Goal: Download file/media

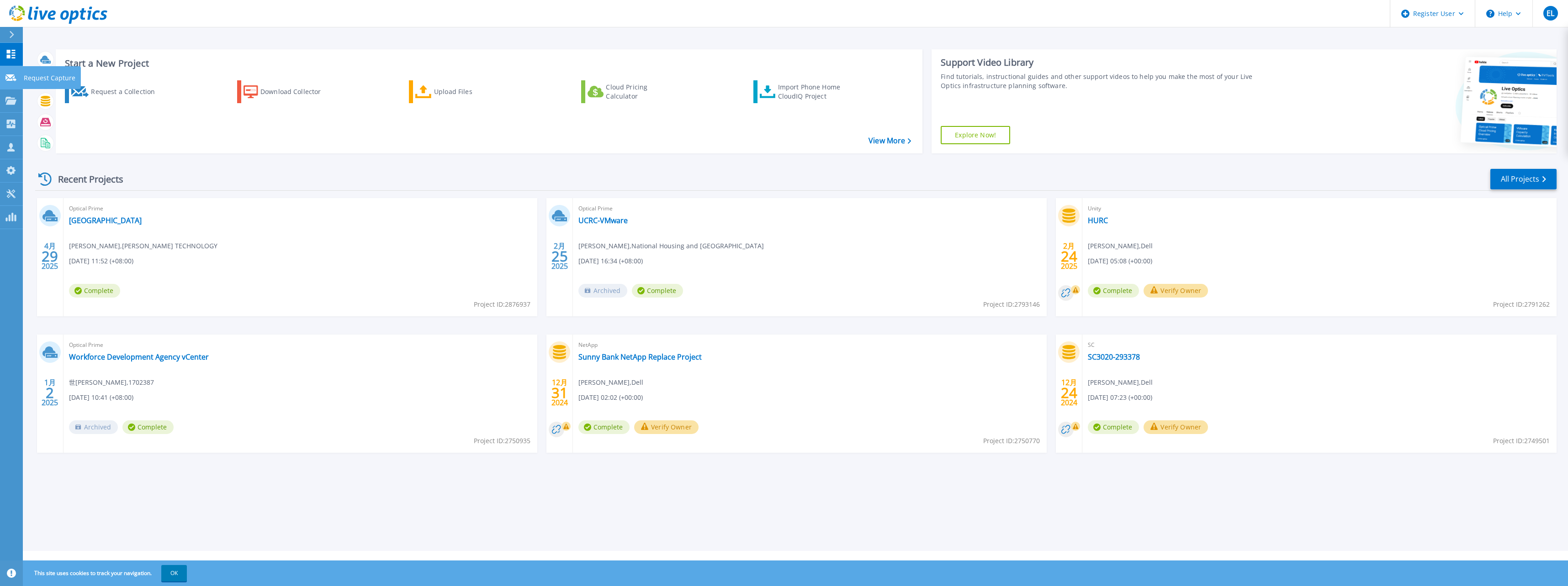
click at [11, 80] on icon at bounding box center [11, 77] width 11 height 7
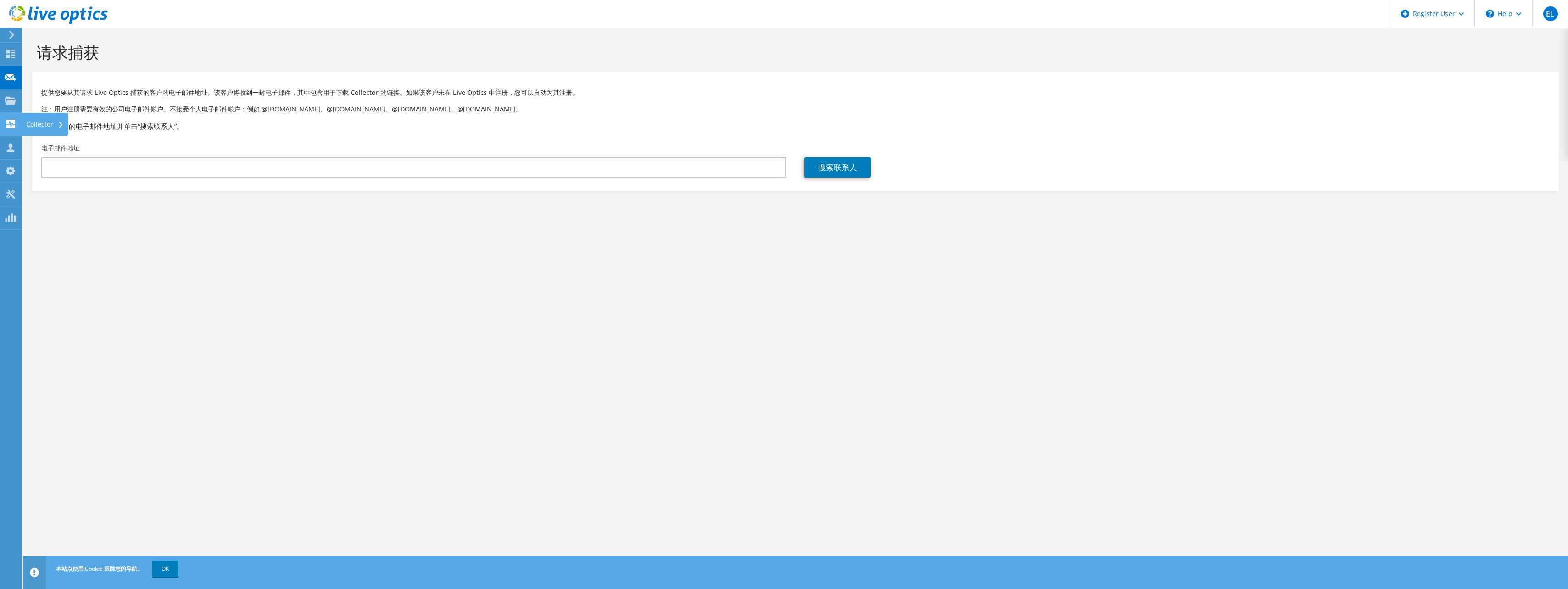
click at [44, 127] on div "Collector" at bounding box center [45, 124] width 47 height 23
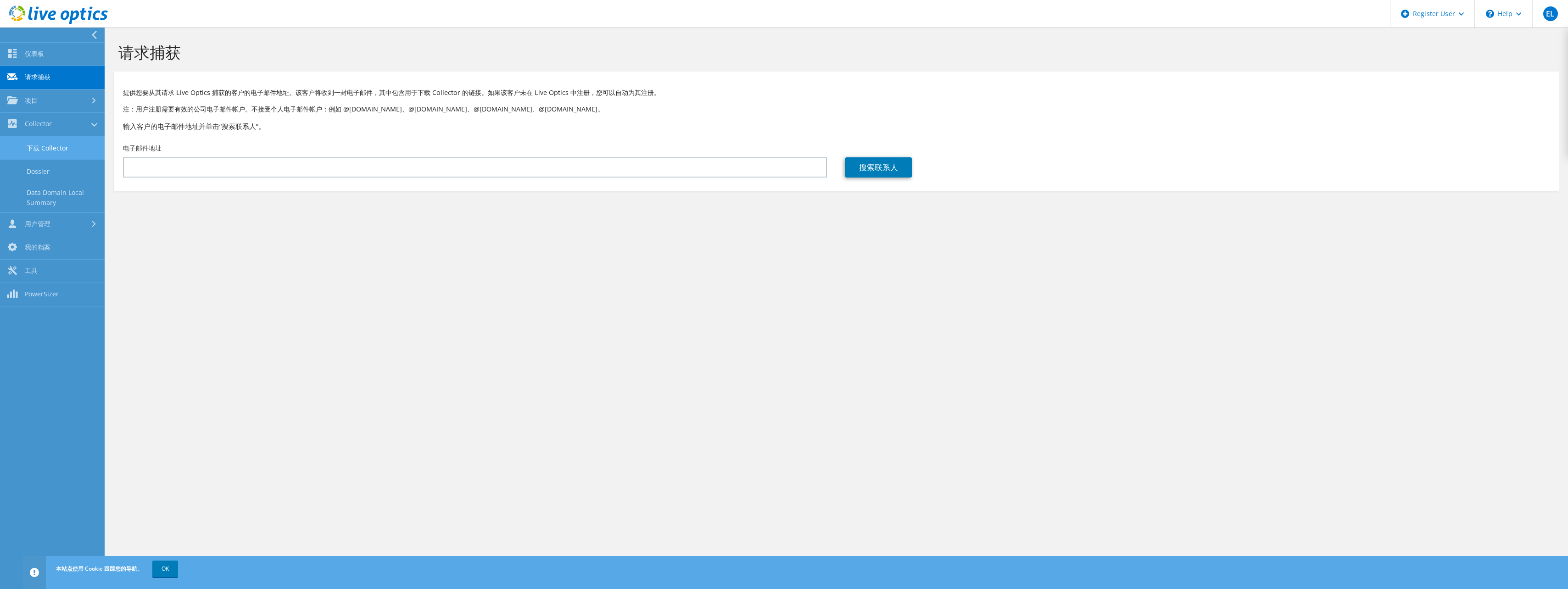
click at [66, 150] on link "下载 Collector" at bounding box center [52, 148] width 105 height 23
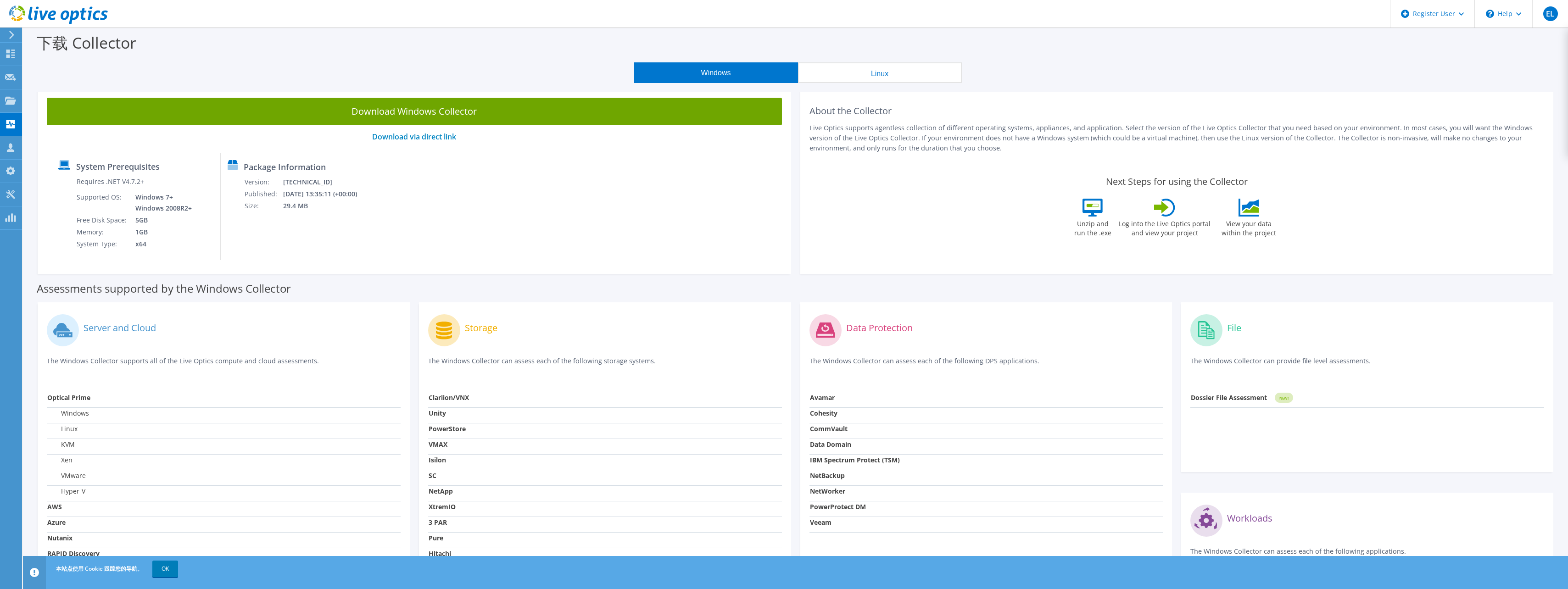
click at [877, 73] on button "Linux" at bounding box center [880, 73] width 164 height 20
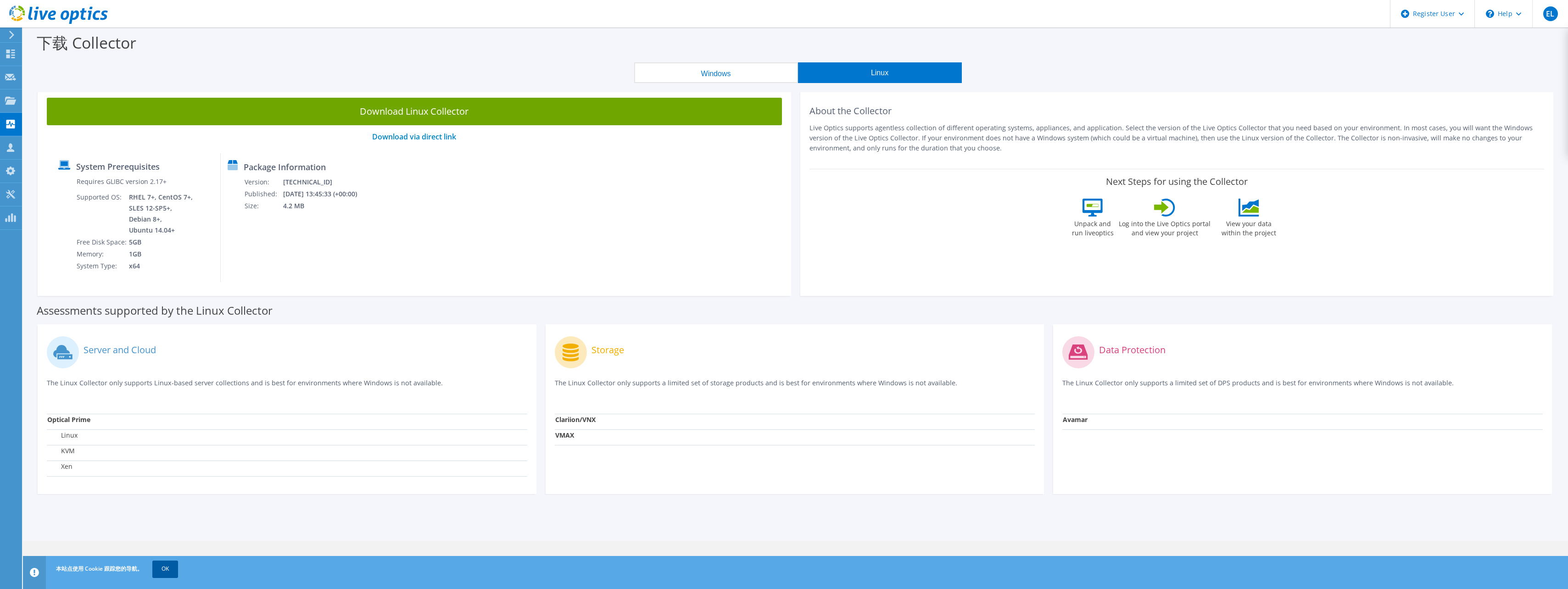
click at [162, 571] on link "OK" at bounding box center [165, 569] width 26 height 16
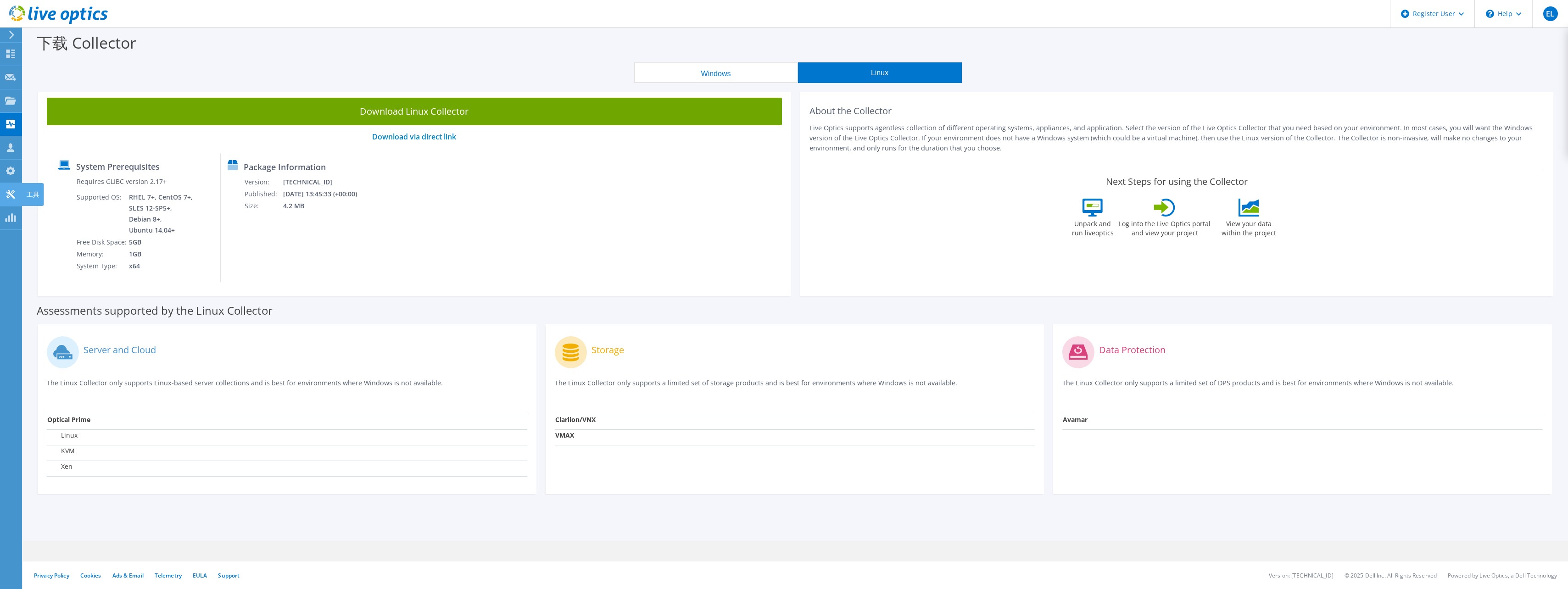
click at [10, 195] on icon at bounding box center [11, 194] width 11 height 9
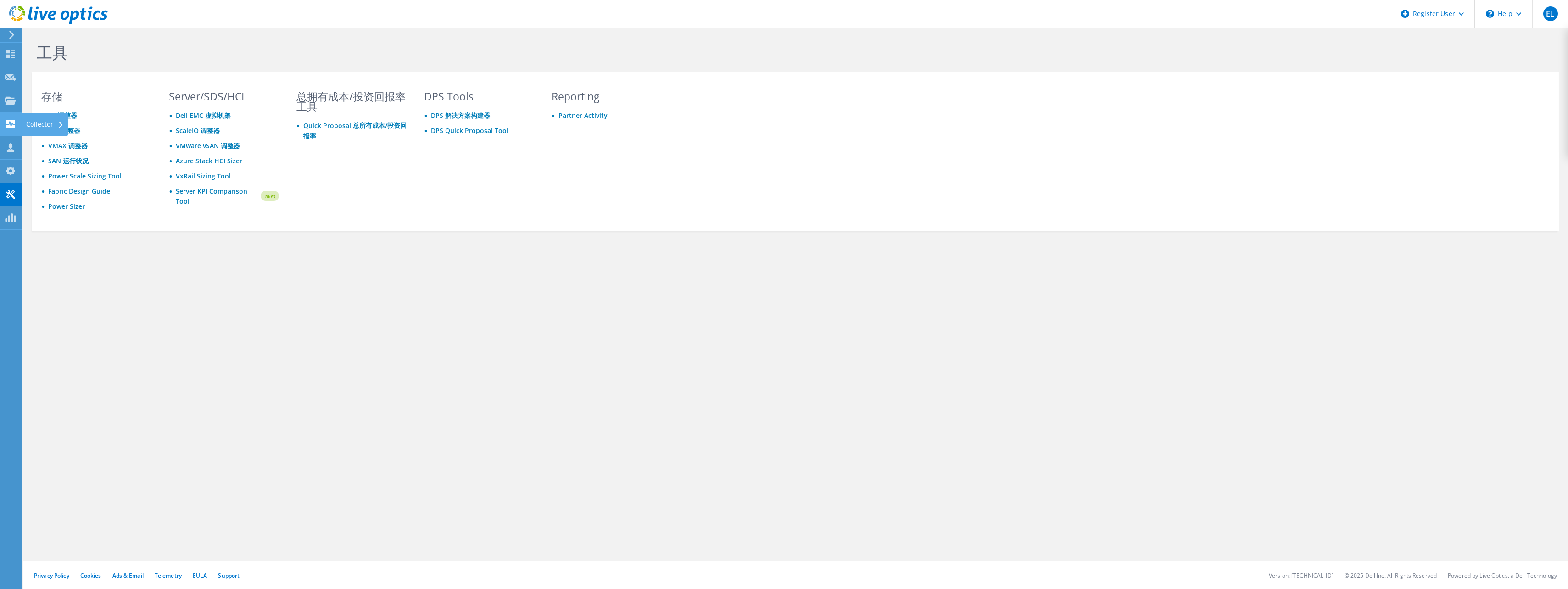
click at [32, 123] on div "Collector" at bounding box center [45, 124] width 47 height 23
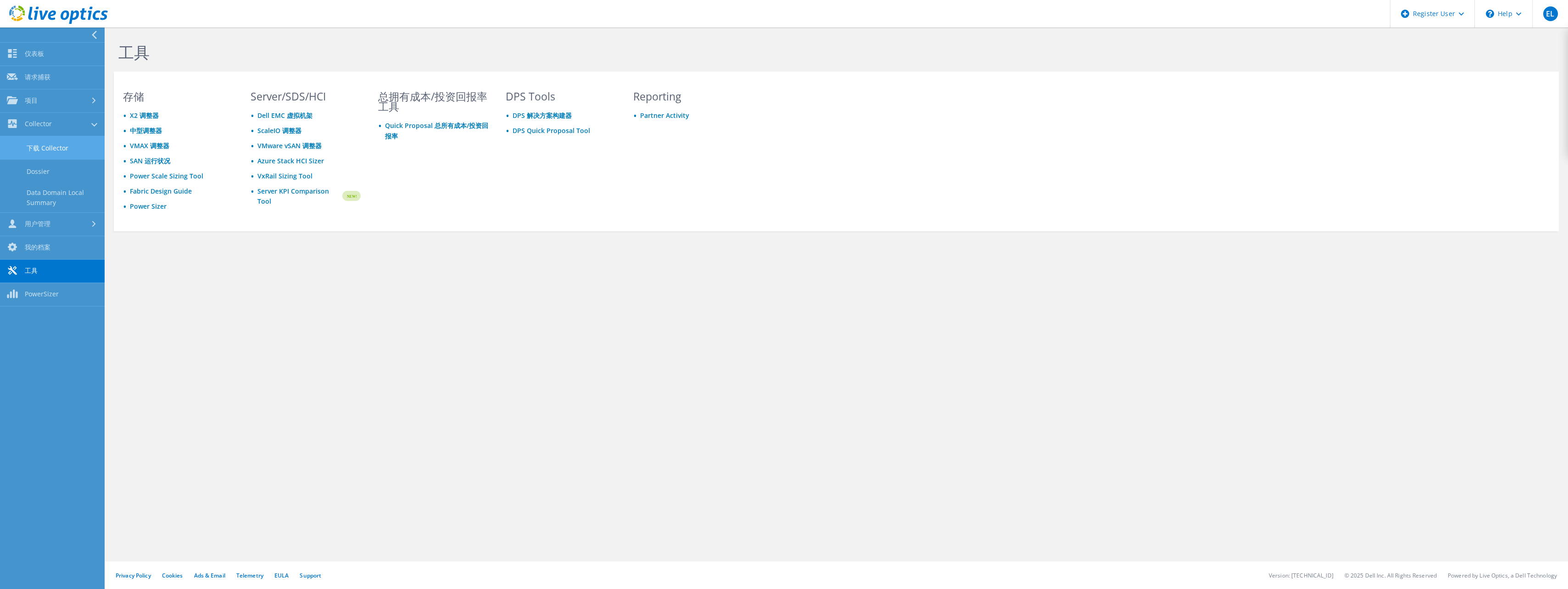
click at [57, 144] on link "下载 Collector" at bounding box center [52, 148] width 105 height 23
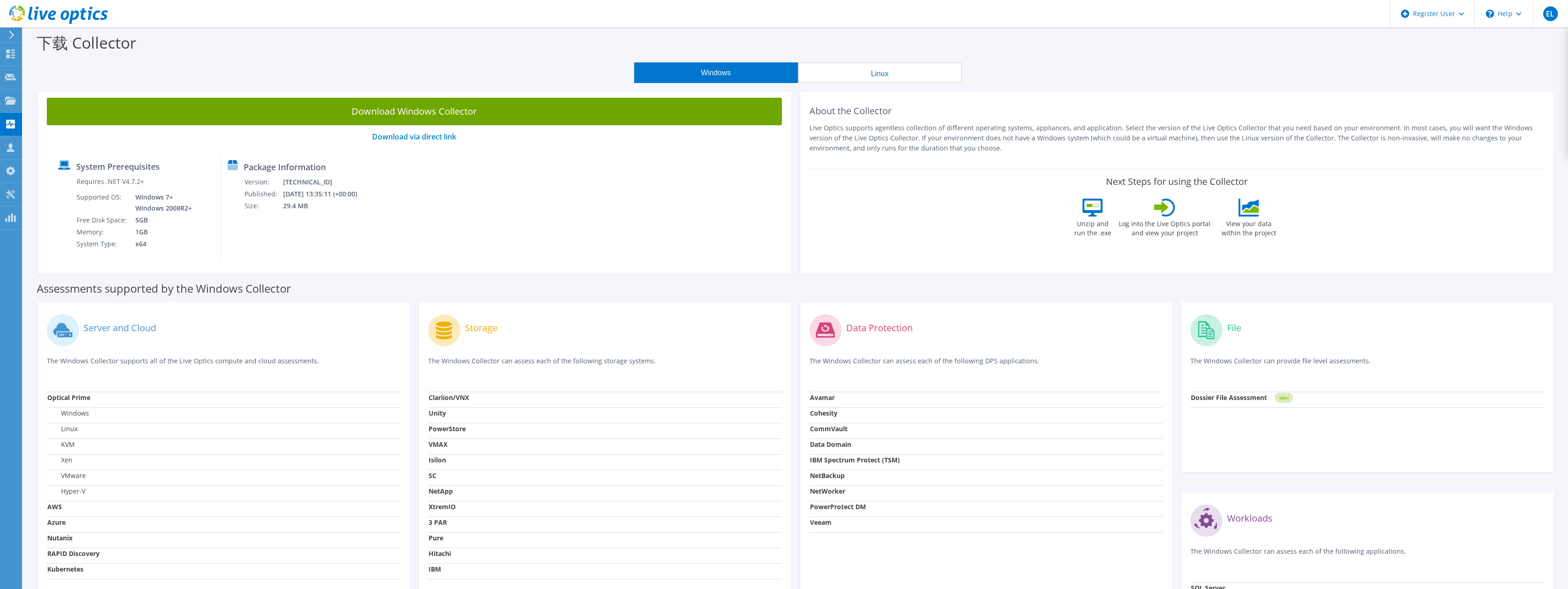
click at [854, 78] on button "Linux" at bounding box center [880, 73] width 164 height 20
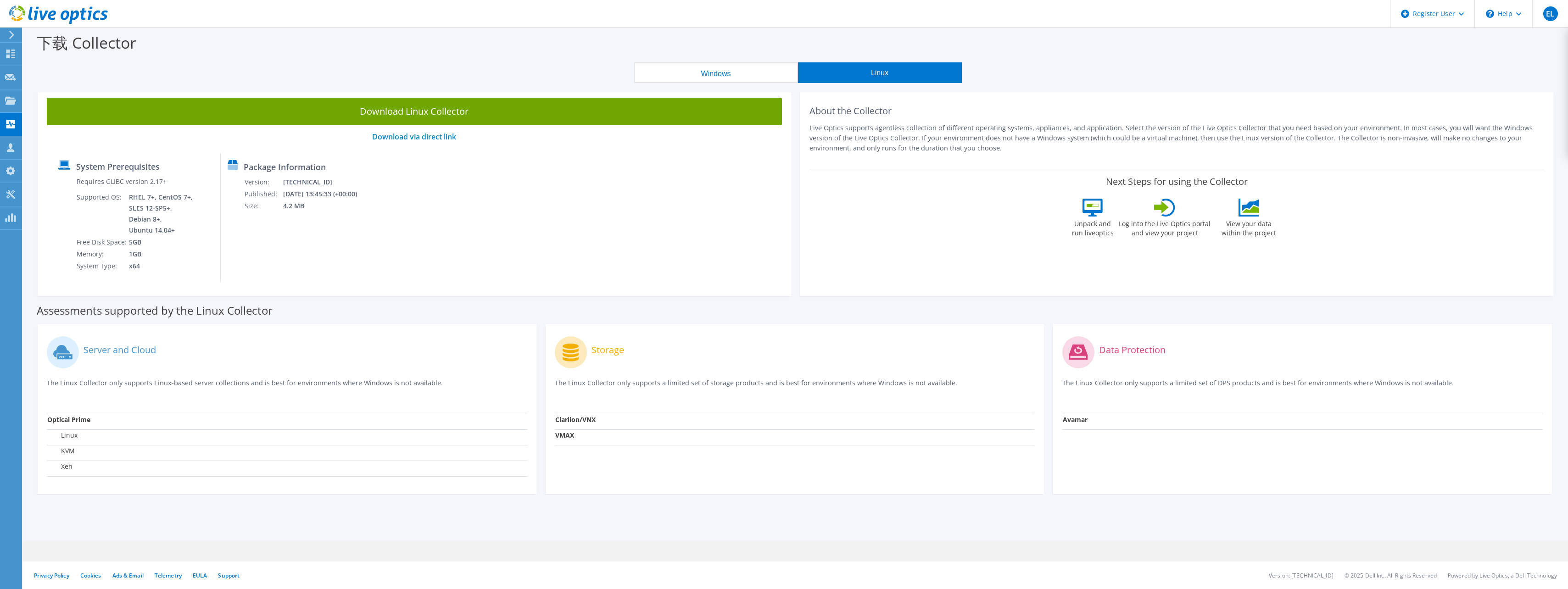
click at [144, 213] on td "RHEL 7+, CentOS 7+, SLES 12-SP5+, Debian 8+, Ubuntu 14.04+" at bounding box center [162, 214] width 66 height 45
click at [335, 237] on div "Package Information Version: [TECHNICAL_ID] Published: [DATE] 13:45:33 (+00:00)…" at bounding box center [290, 217] width 139 height 129
click at [703, 194] on div "System Prerequisites Requires GLIBC version 2.17+ Supported OS: RHEL 7+, CentOS…" at bounding box center [414, 217] width 726 height 129
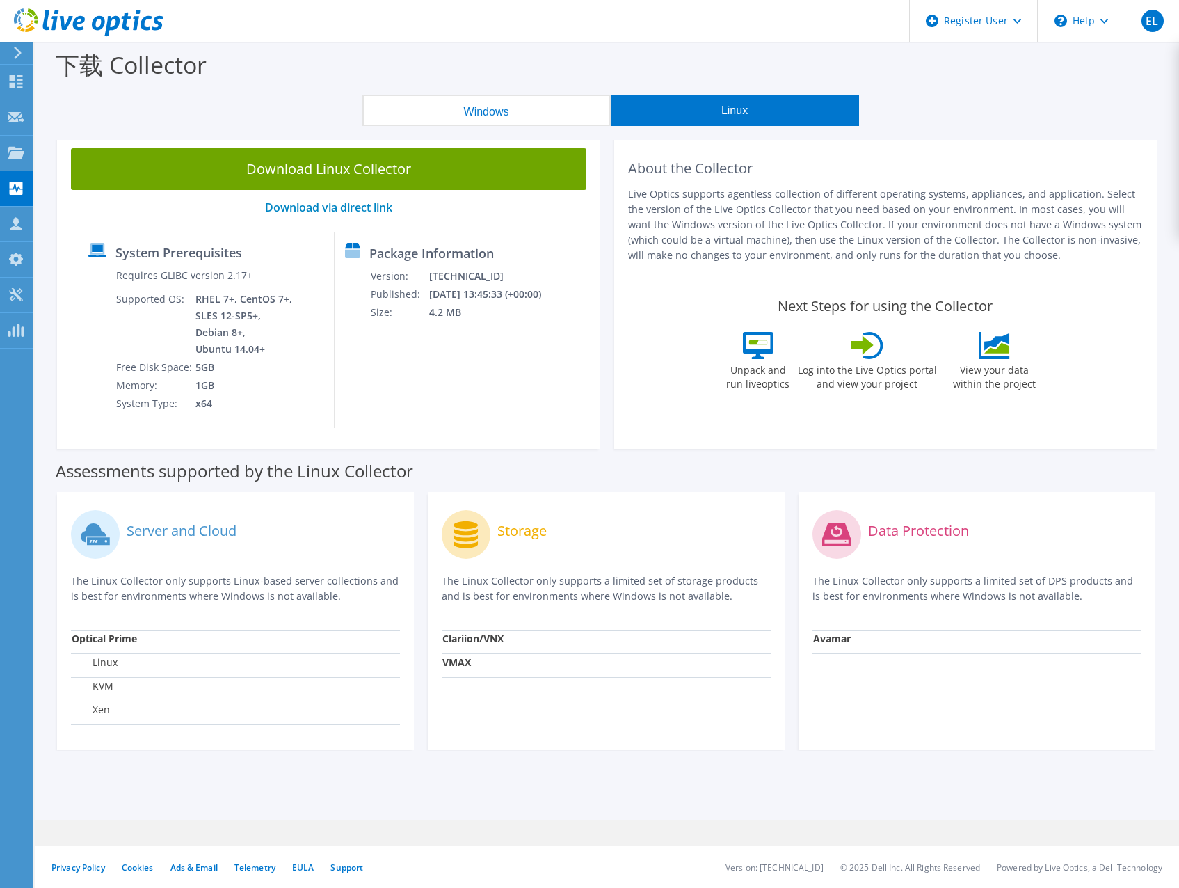
click at [314, 389] on div "System Prerequisites Requires GLIBC version 2.17+ Supported OS: RHEL 7+, CentOS…" at bounding box center [206, 329] width 257 height 195
drag, startPoint x: 536, startPoint y: 435, endPoint x: 538, endPoint y: 422, distance: 13.3
click at [538, 422] on div "Package Information Version: 26.2.9.35 Published: 2025/7/2 13:45:33 (+00:00) Si…" at bounding box center [440, 329] width 210 height 195
drag, startPoint x: 63, startPoint y: 62, endPoint x: 204, endPoint y: 76, distance: 141.9
click at [204, 76] on label "下载 Collector" at bounding box center [131, 65] width 151 height 32
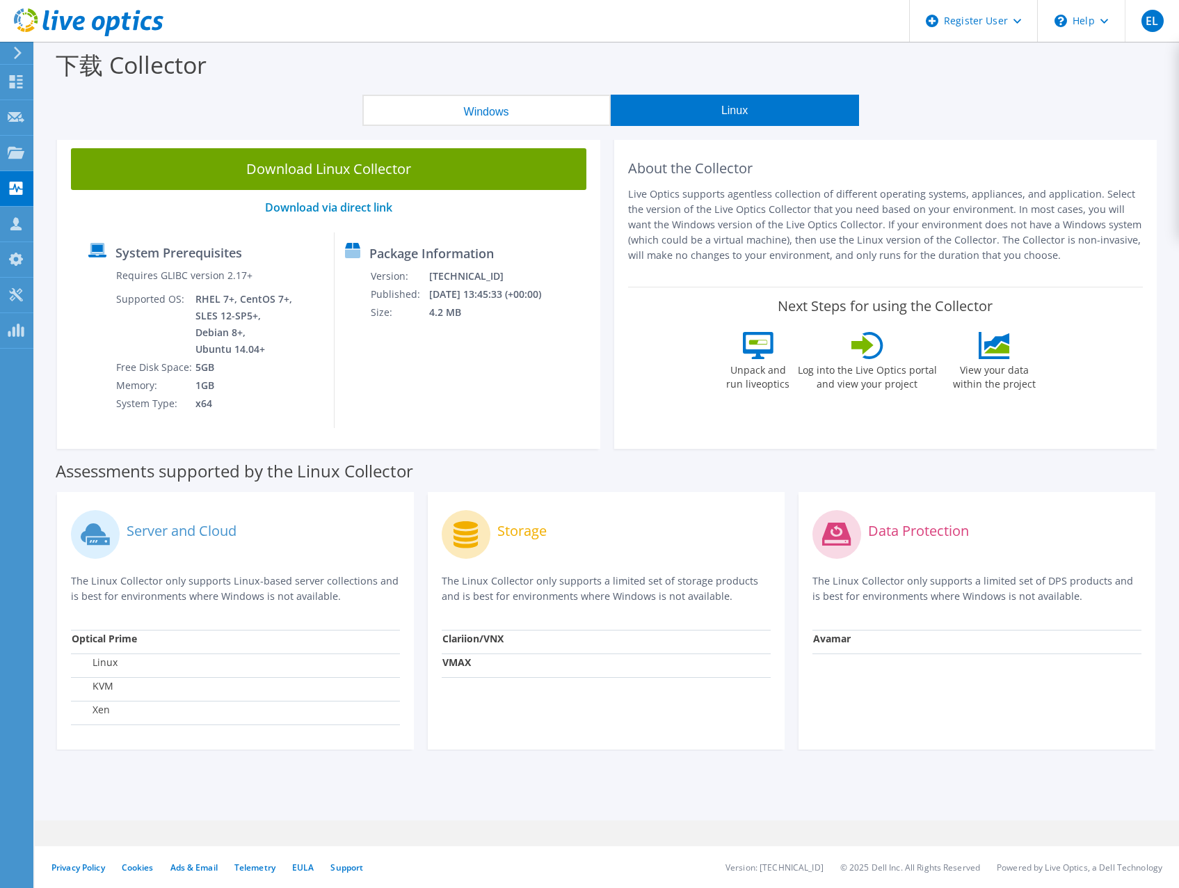
drag, startPoint x: 204, startPoint y: 76, endPoint x: 183, endPoint y: 88, distance: 24.0
click at [183, 88] on div "下载 Collector" at bounding box center [607, 68] width 1130 height 53
drag, startPoint x: 203, startPoint y: 67, endPoint x: 65, endPoint y: 77, distance: 138.0
click at [65, 77] on label "下载 Collector" at bounding box center [131, 65] width 151 height 32
drag, startPoint x: 65, startPoint y: 77, endPoint x: 58, endPoint y: 114, distance: 38.2
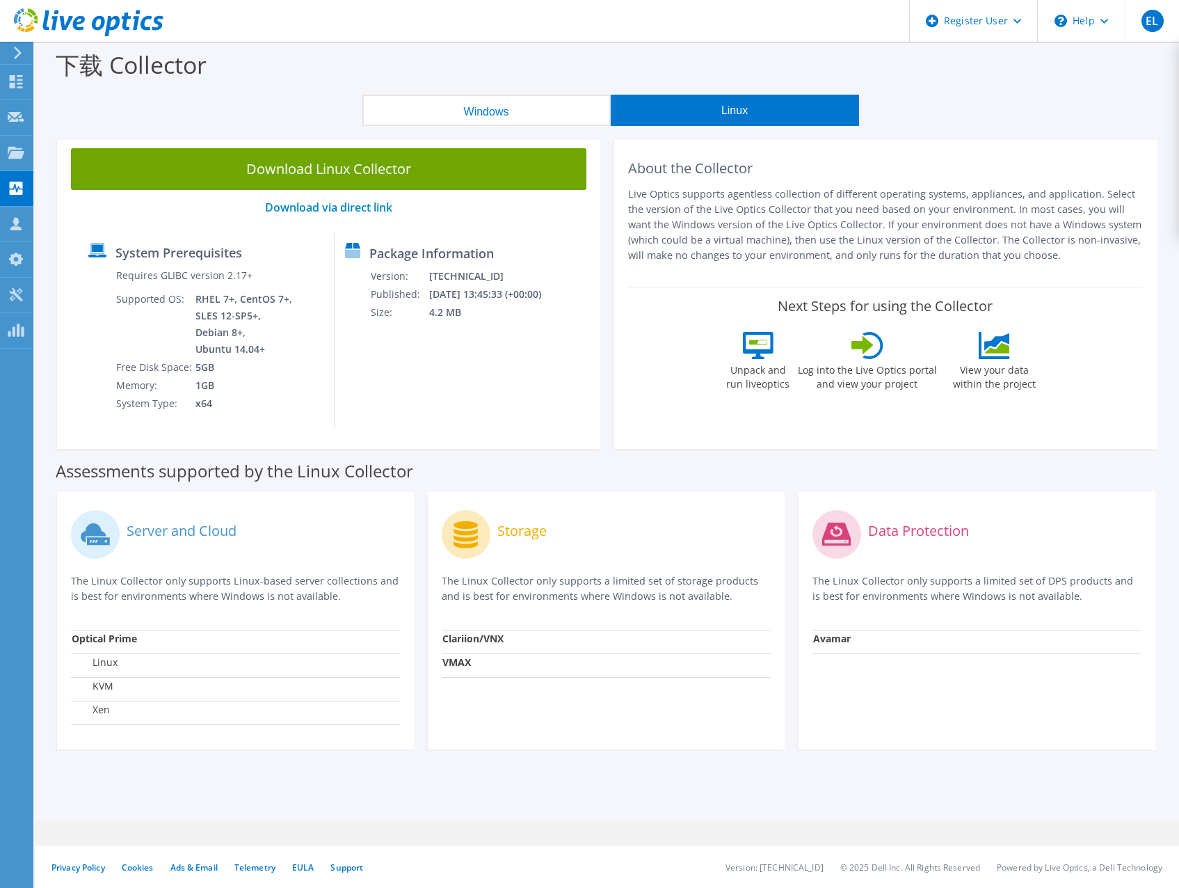
click at [58, 114] on div "Windows Linux" at bounding box center [611, 110] width 1124 height 31
drag, startPoint x: 65, startPoint y: 69, endPoint x: 181, endPoint y: 64, distance: 116.3
click at [181, 64] on label "下载 Collector" at bounding box center [131, 65] width 151 height 32
click at [214, 67] on div "下载 Collector" at bounding box center [607, 68] width 1130 height 53
drag, startPoint x: 212, startPoint y: 67, endPoint x: 61, endPoint y: 68, distance: 151.0
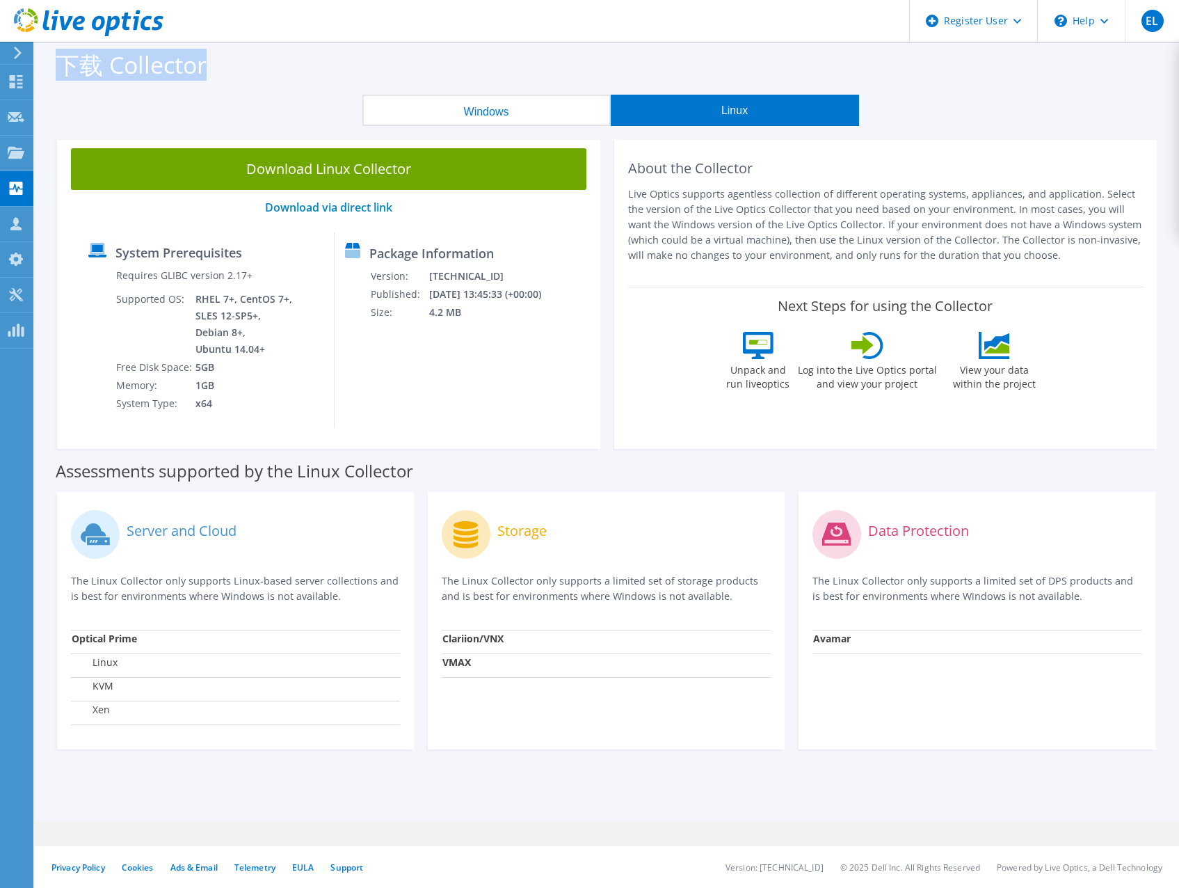
click at [61, 68] on div "下载 Collector" at bounding box center [607, 68] width 1130 height 53
drag, startPoint x: 61, startPoint y: 68, endPoint x: 60, endPoint y: 111, distance: 43.2
click at [60, 111] on div "Windows Linux" at bounding box center [611, 110] width 1124 height 31
click at [310, 383] on div "System Prerequisites Requires GLIBC version 2.17+ Supported OS: RHEL 7+, CentOS…" at bounding box center [206, 329] width 257 height 195
drag, startPoint x: 259, startPoint y: 353, endPoint x: 100, endPoint y: 248, distance: 190.8
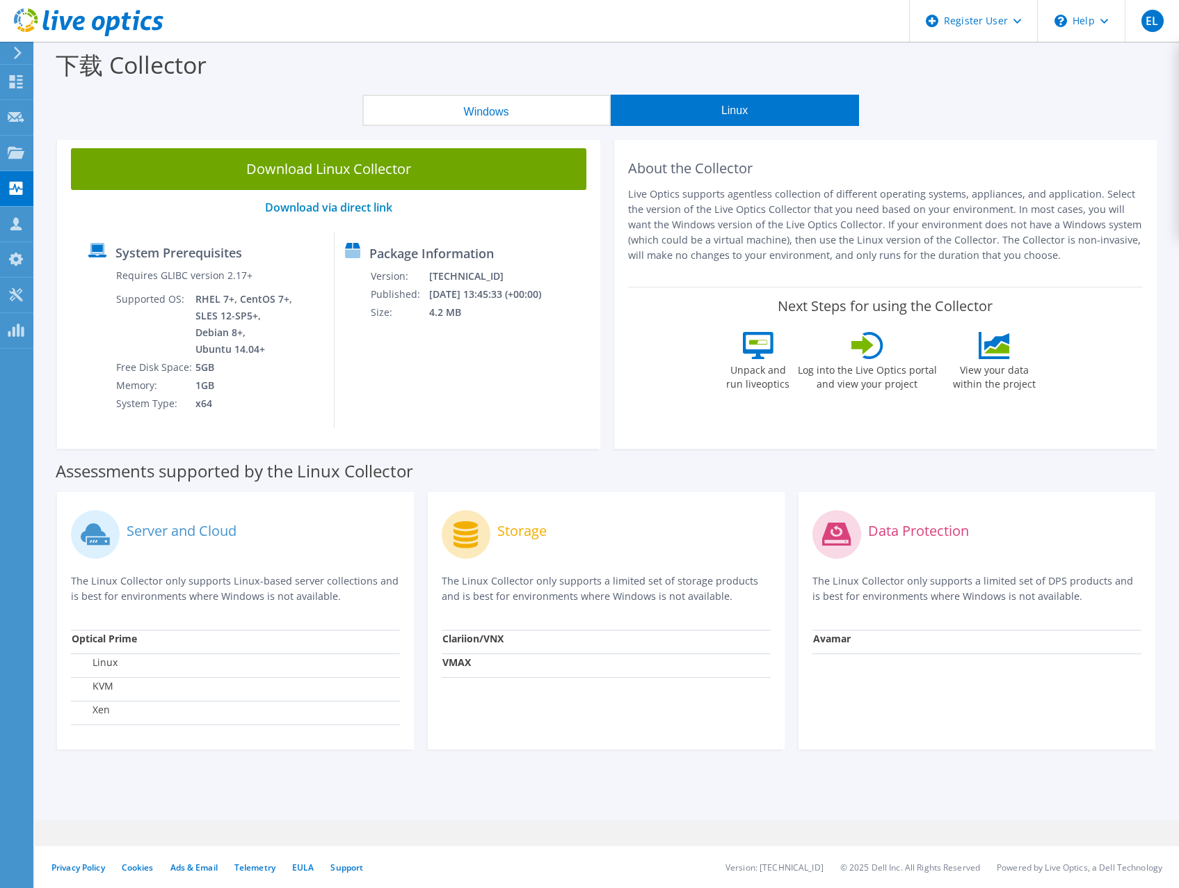
click at [99, 250] on div "System Prerequisites Requires GLIBC version 2.17+ Supported OS: RHEL 7+, CentOS…" at bounding box center [206, 329] width 257 height 195
click at [329, 365] on div "System Prerequisites Requires GLIBC version 2.17+ Supported OS: RHEL 7+, CentOS…" at bounding box center [206, 329] width 257 height 195
click at [361, 369] on div "Package Information Version: 26.2.9.35 Published: 2025/7/2 13:45:33 (+00:00) Si…" at bounding box center [440, 329] width 210 height 195
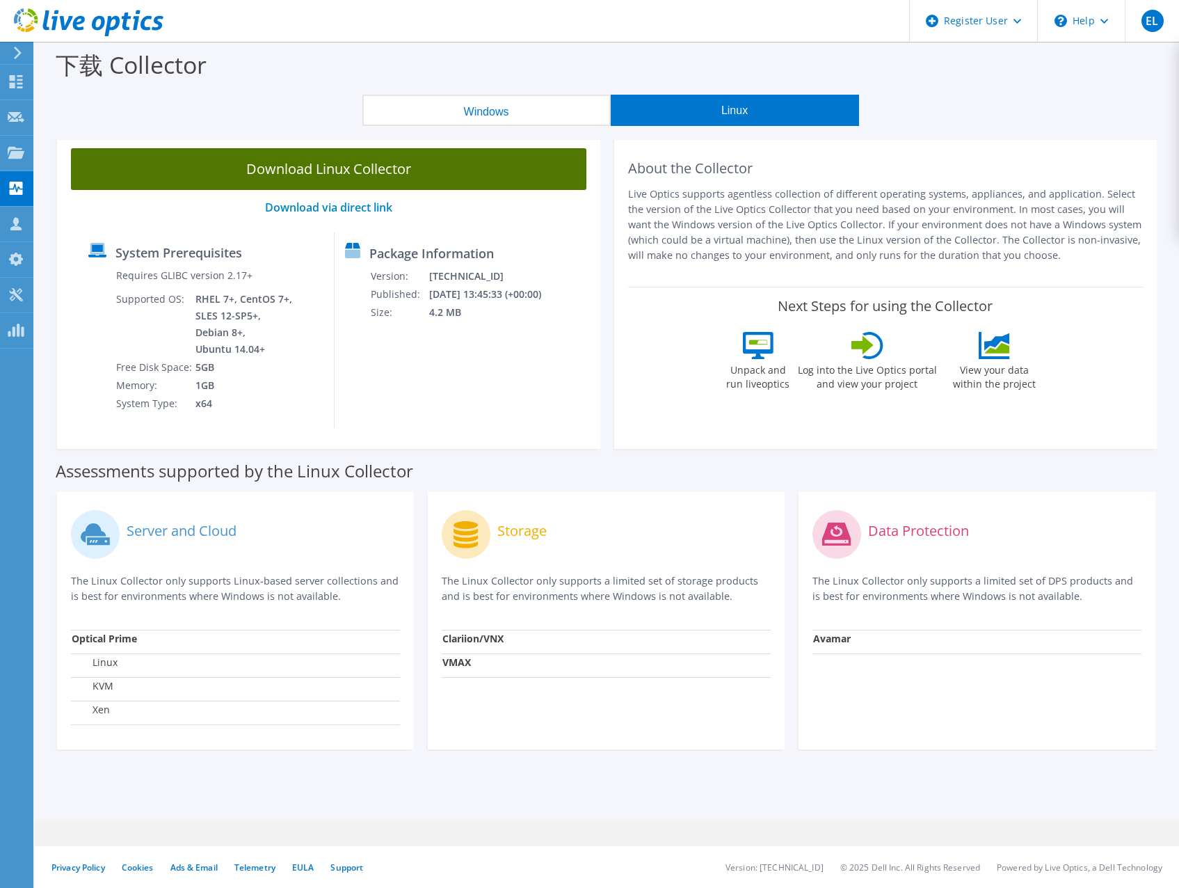
click at [339, 166] on link "Download Linux Collector" at bounding box center [329, 169] width 516 height 42
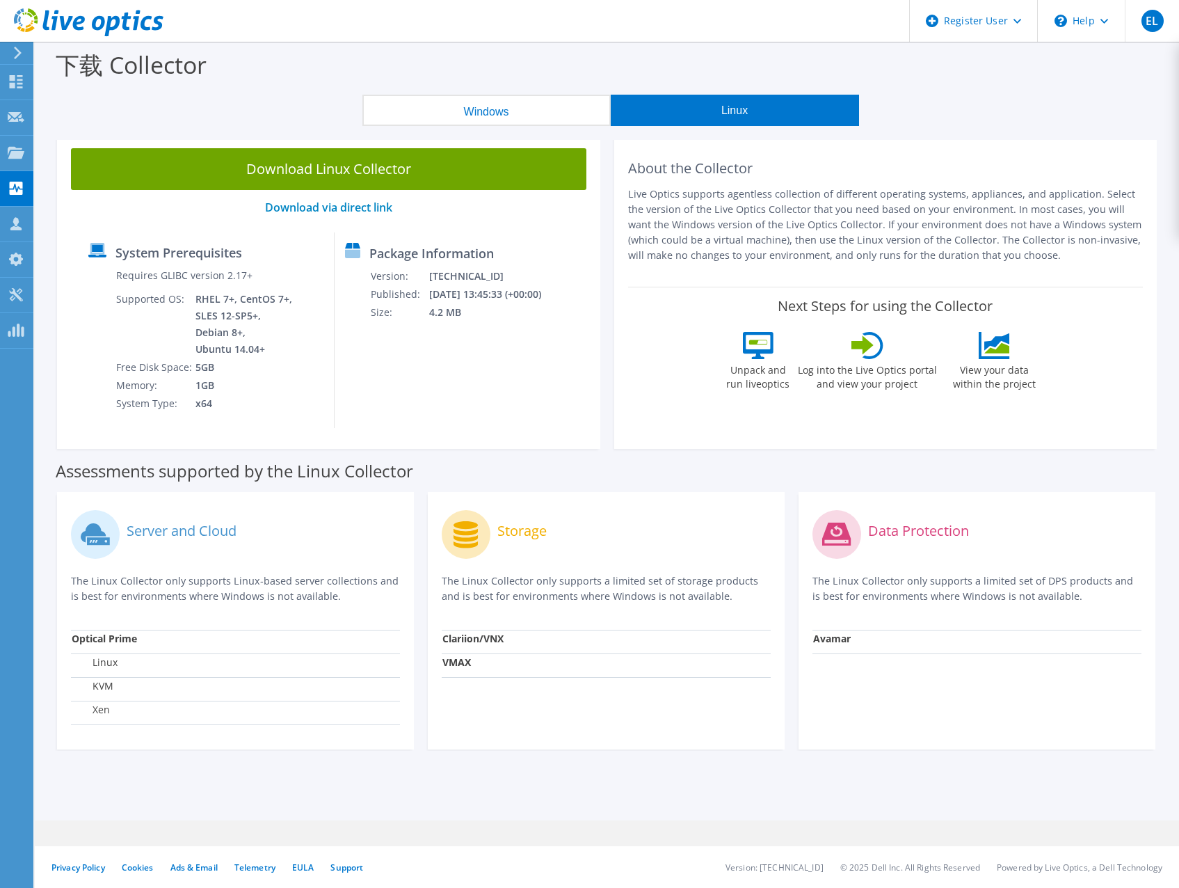
click at [975, 150] on div "About the Collector Live Optics supports agentless collection of different oper…" at bounding box center [886, 210] width 516 height 125
click at [1102, 22] on icon at bounding box center [1105, 21] width 8 height 5
click at [1116, 63] on link "Explore Helpful Articles" at bounding box center [1115, 59] width 155 height 34
click at [1018, 22] on use at bounding box center [1018, 21] width 8 height 5
click at [739, 64] on div "下载 Collector" at bounding box center [607, 68] width 1130 height 53
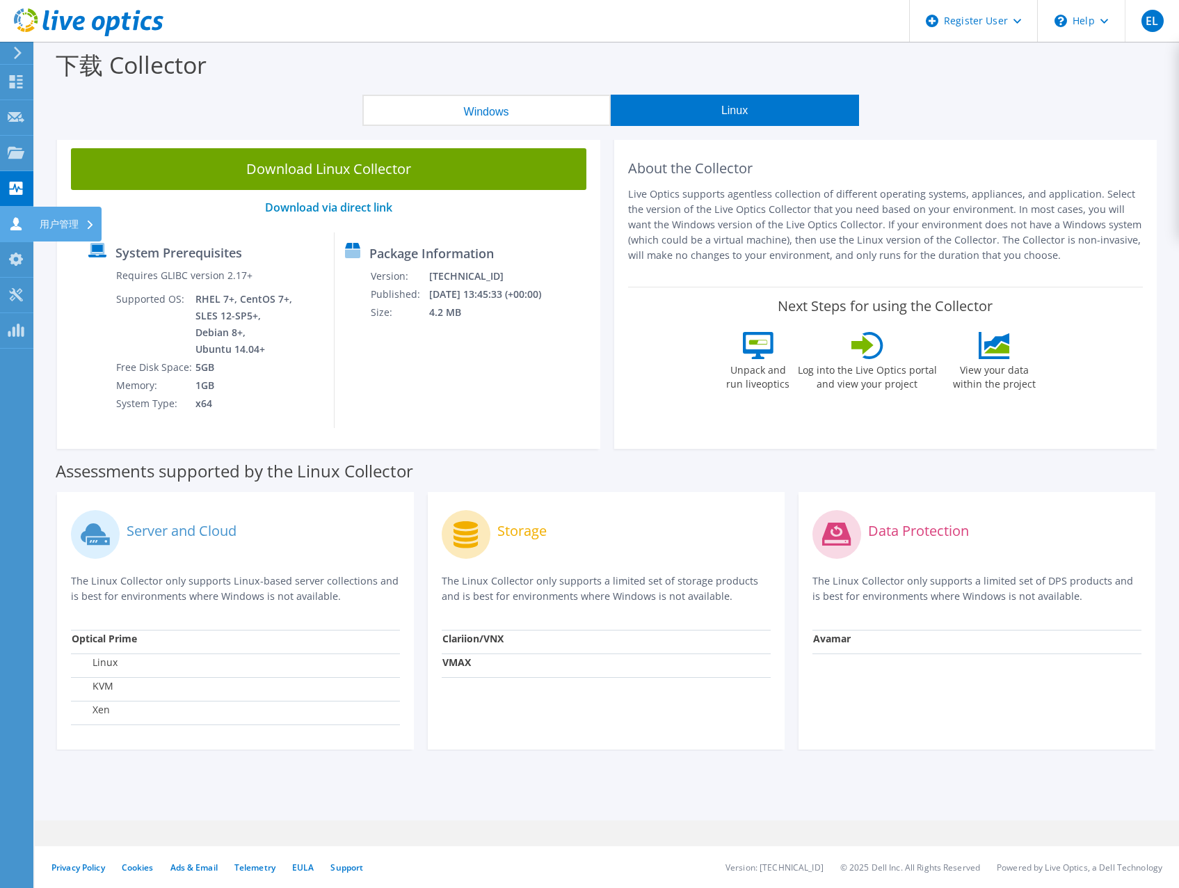
click at [16, 217] on icon at bounding box center [16, 223] width 17 height 13
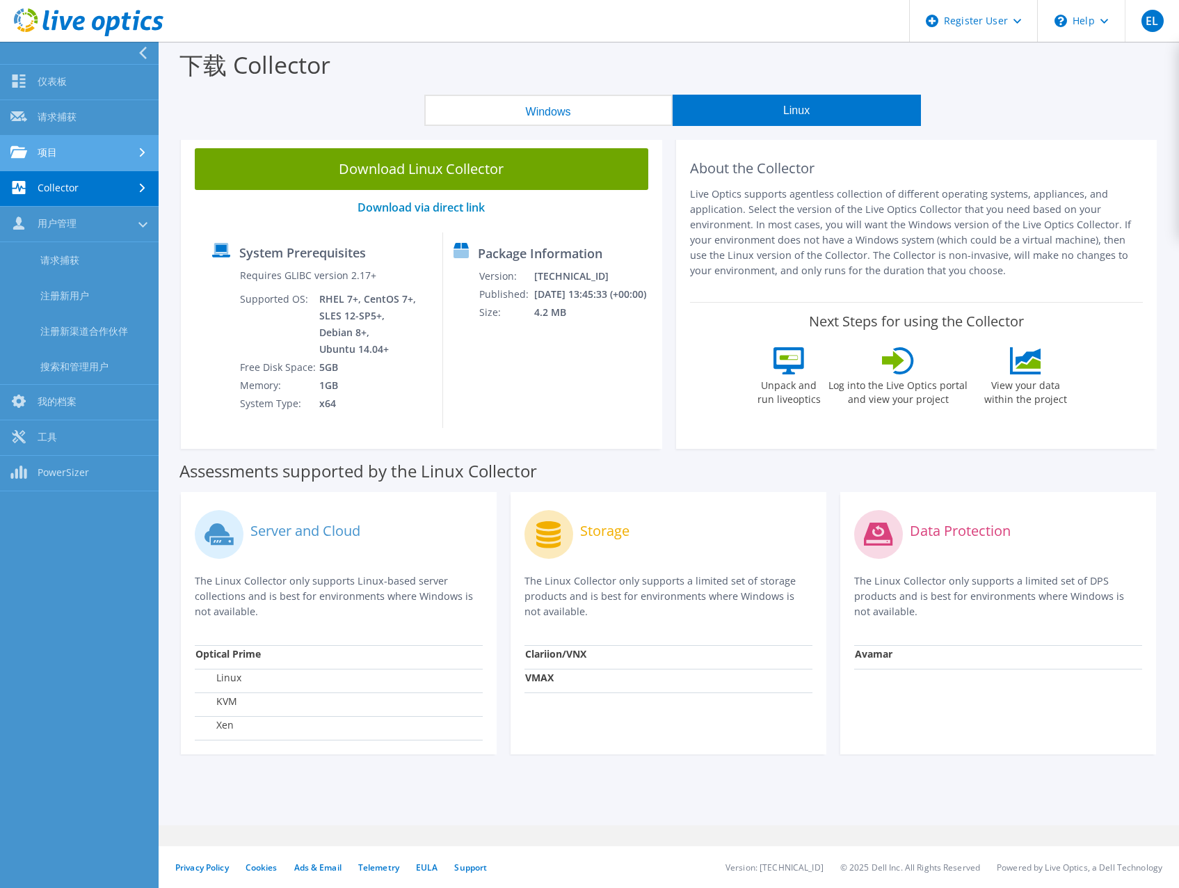
click at [47, 145] on link "项目" at bounding box center [79, 153] width 159 height 35
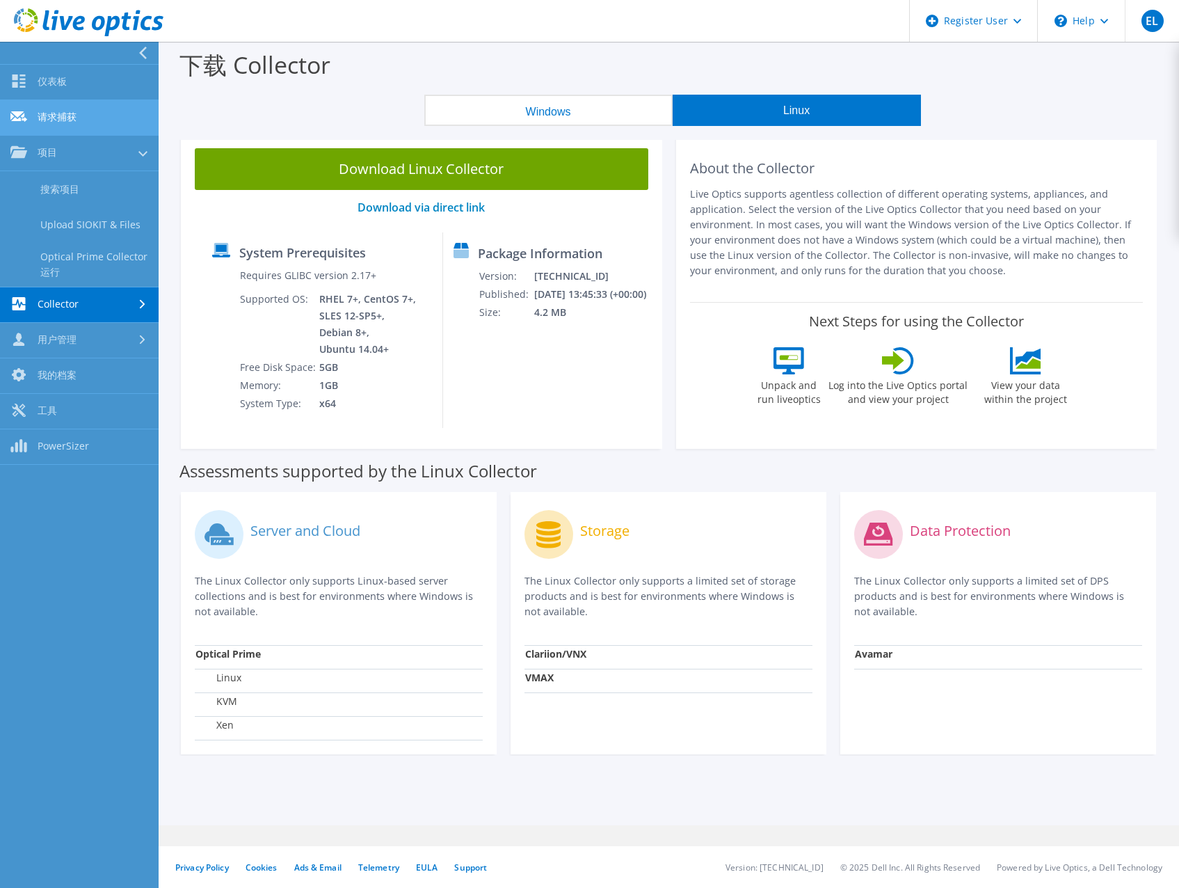
click at [56, 119] on link "请求捕获" at bounding box center [79, 117] width 159 height 35
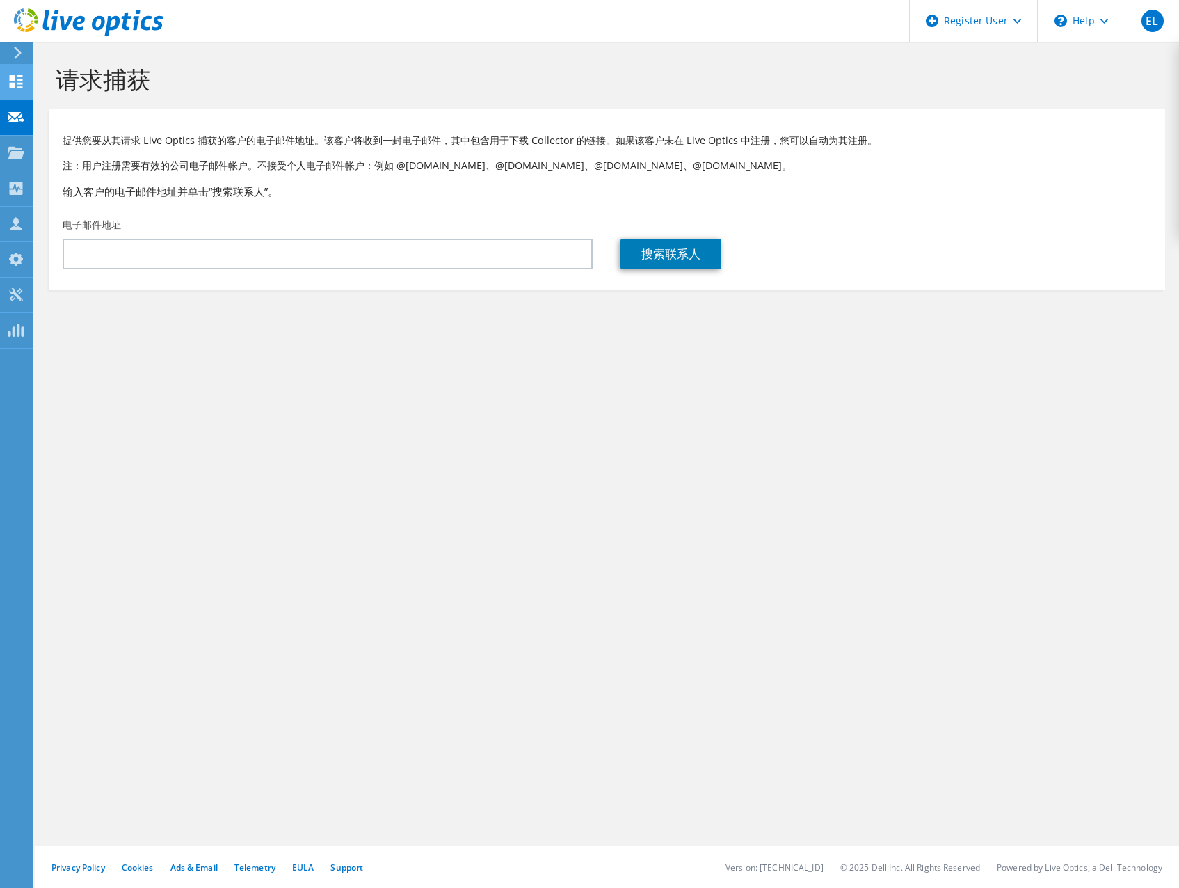
click at [22, 89] on div at bounding box center [16, 83] width 17 height 15
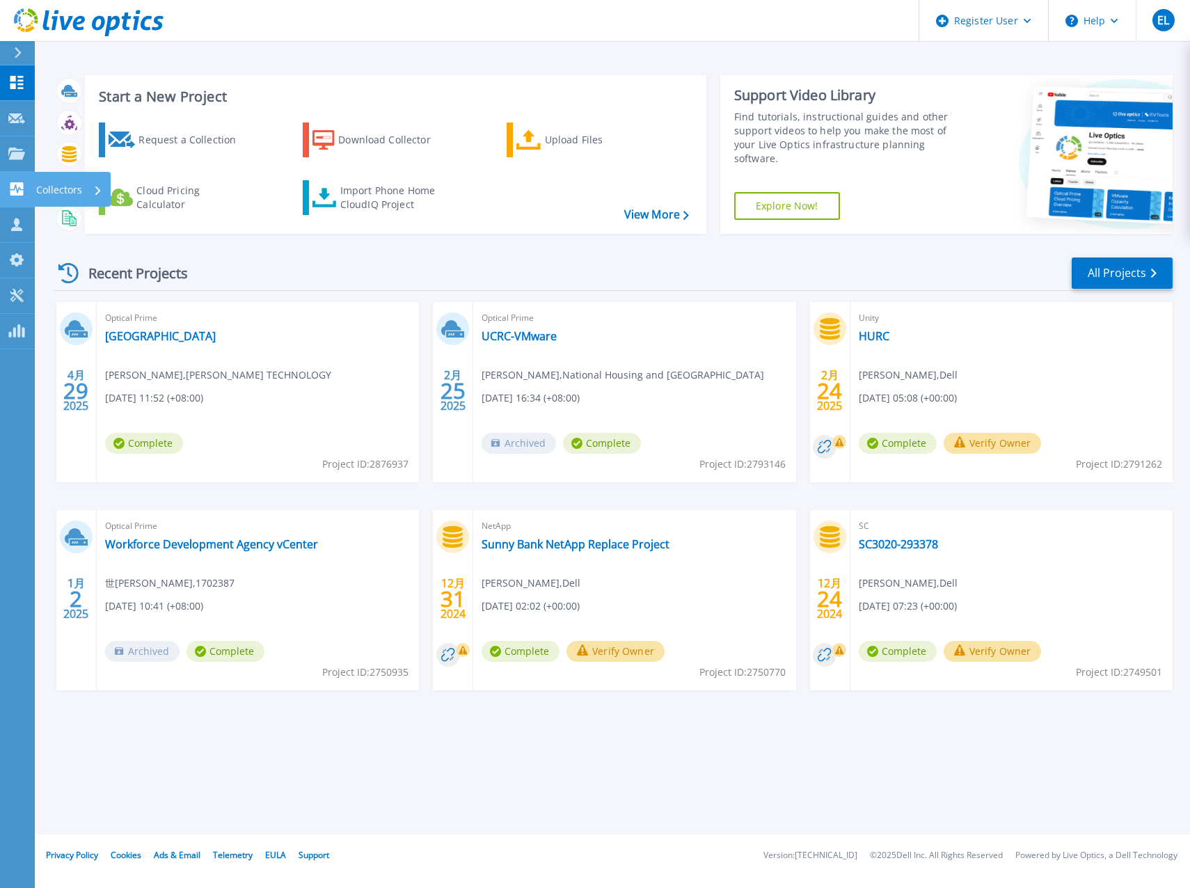
click at [66, 194] on p "Collectors" at bounding box center [59, 190] width 46 height 36
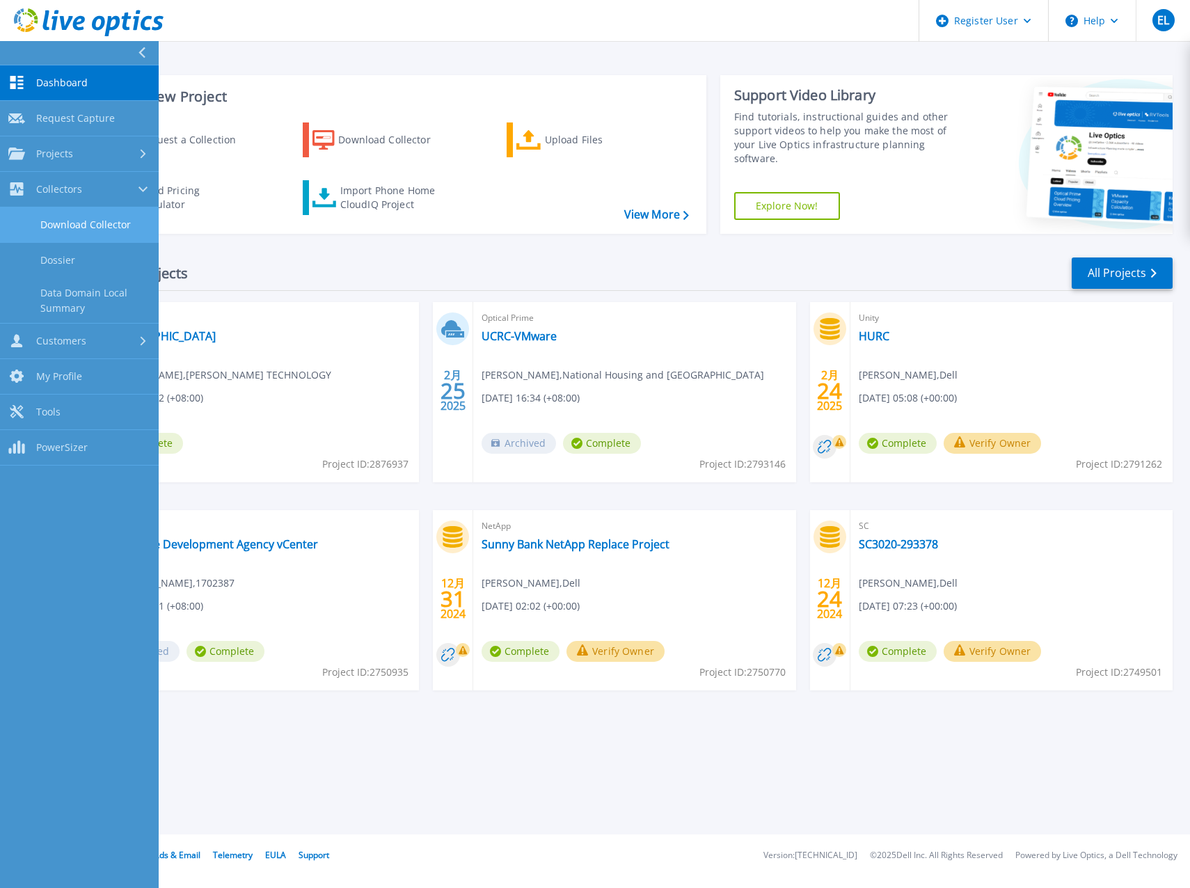
click at [122, 225] on link "Download Collector" at bounding box center [79, 224] width 159 height 35
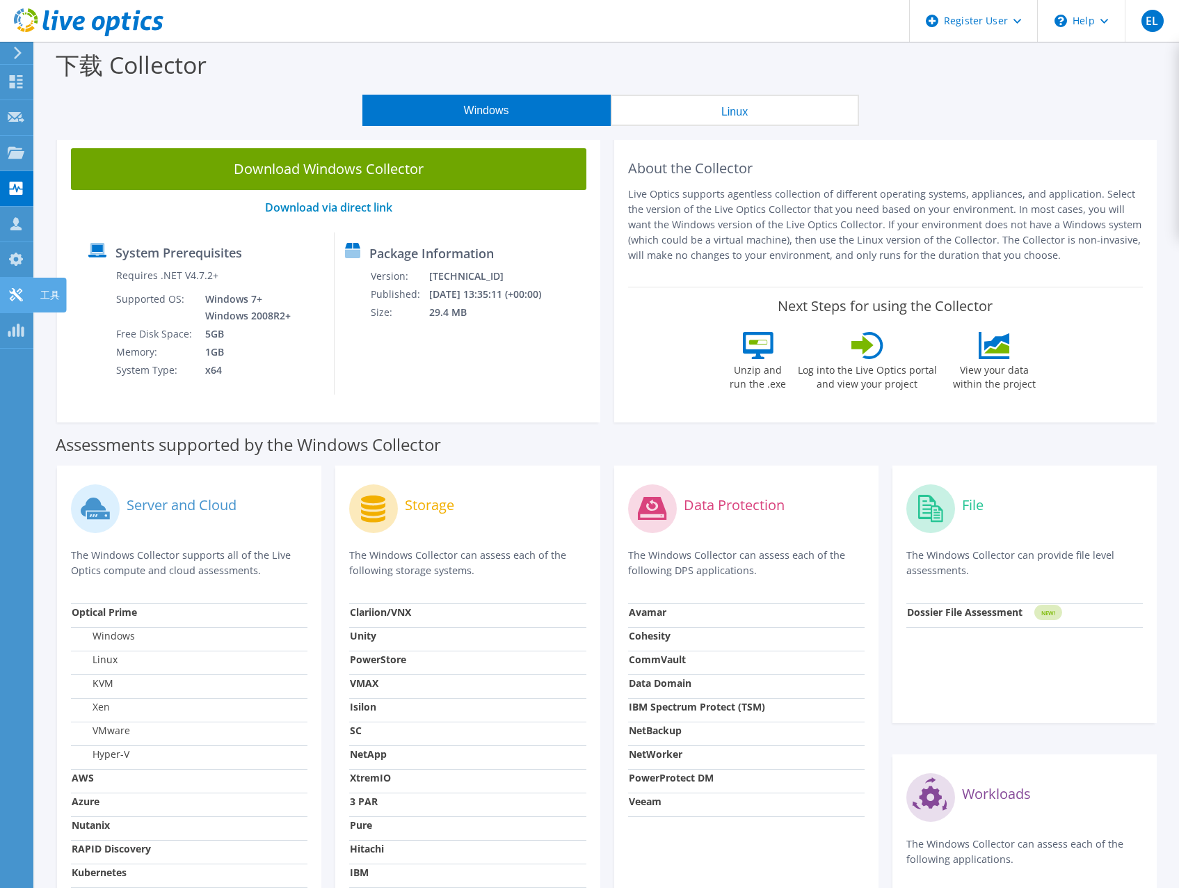
click at [34, 298] on div "工具" at bounding box center [49, 295] width 33 height 35
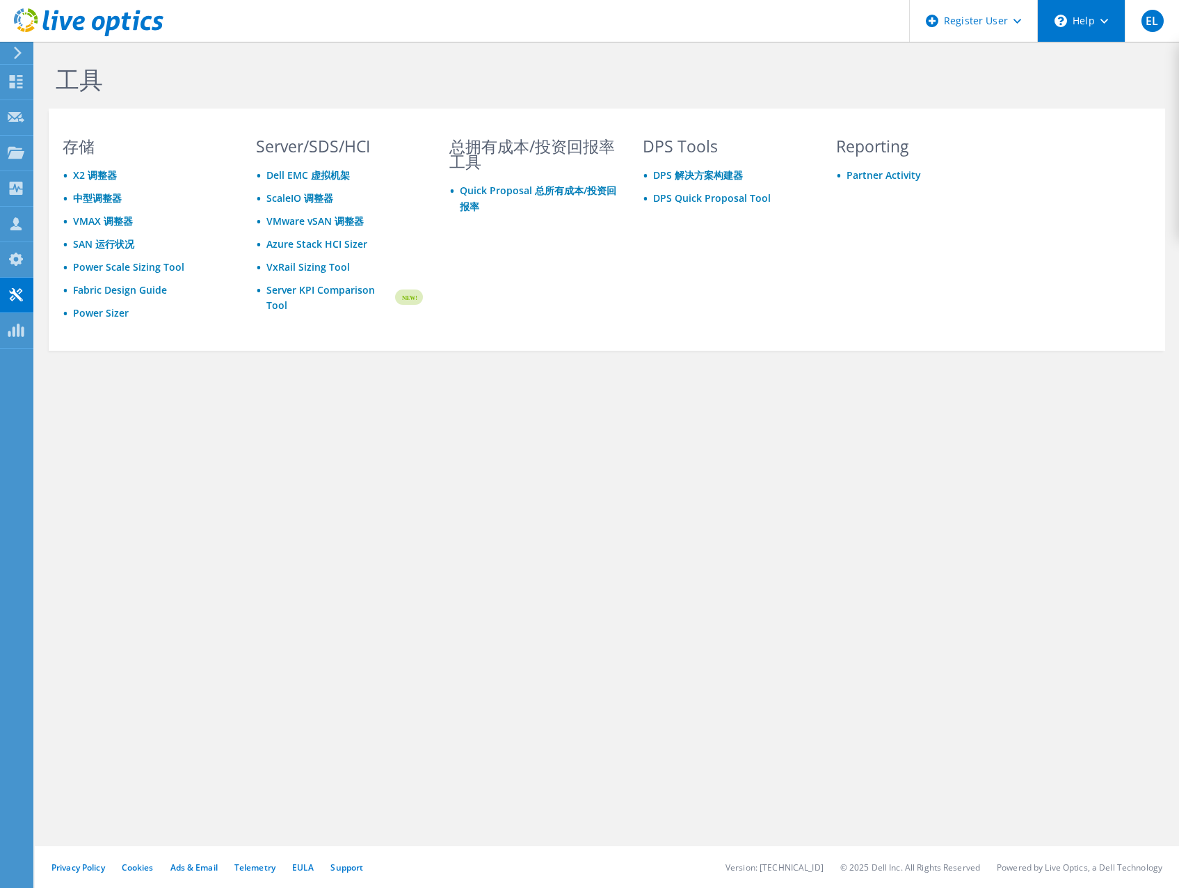
click at [1098, 22] on div "\n Help" at bounding box center [1081, 21] width 88 height 42
click at [1077, 93] on link "Contact Support" at bounding box center [1115, 94] width 155 height 34
click at [1084, 61] on link "Explore Helpful Articles" at bounding box center [1115, 59] width 155 height 34
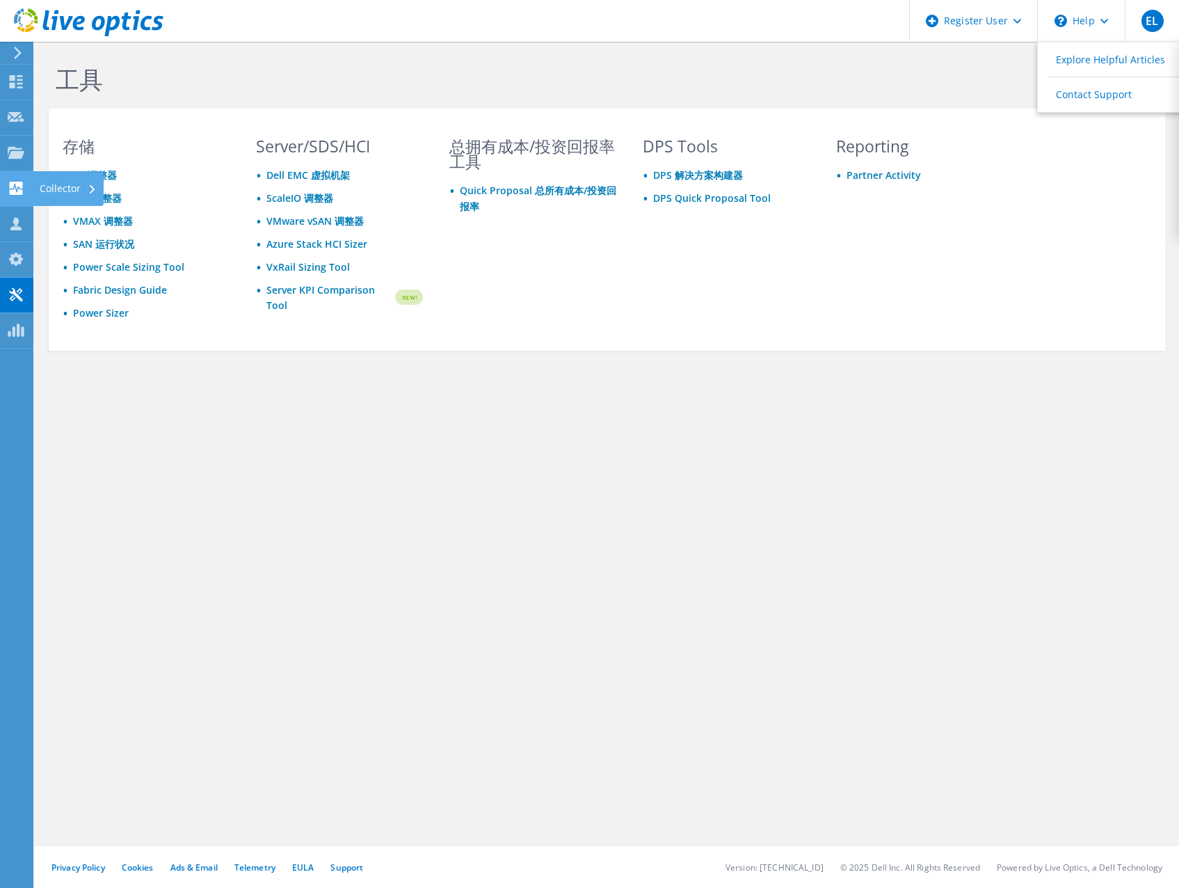
click at [17, 189] on use at bounding box center [16, 188] width 13 height 13
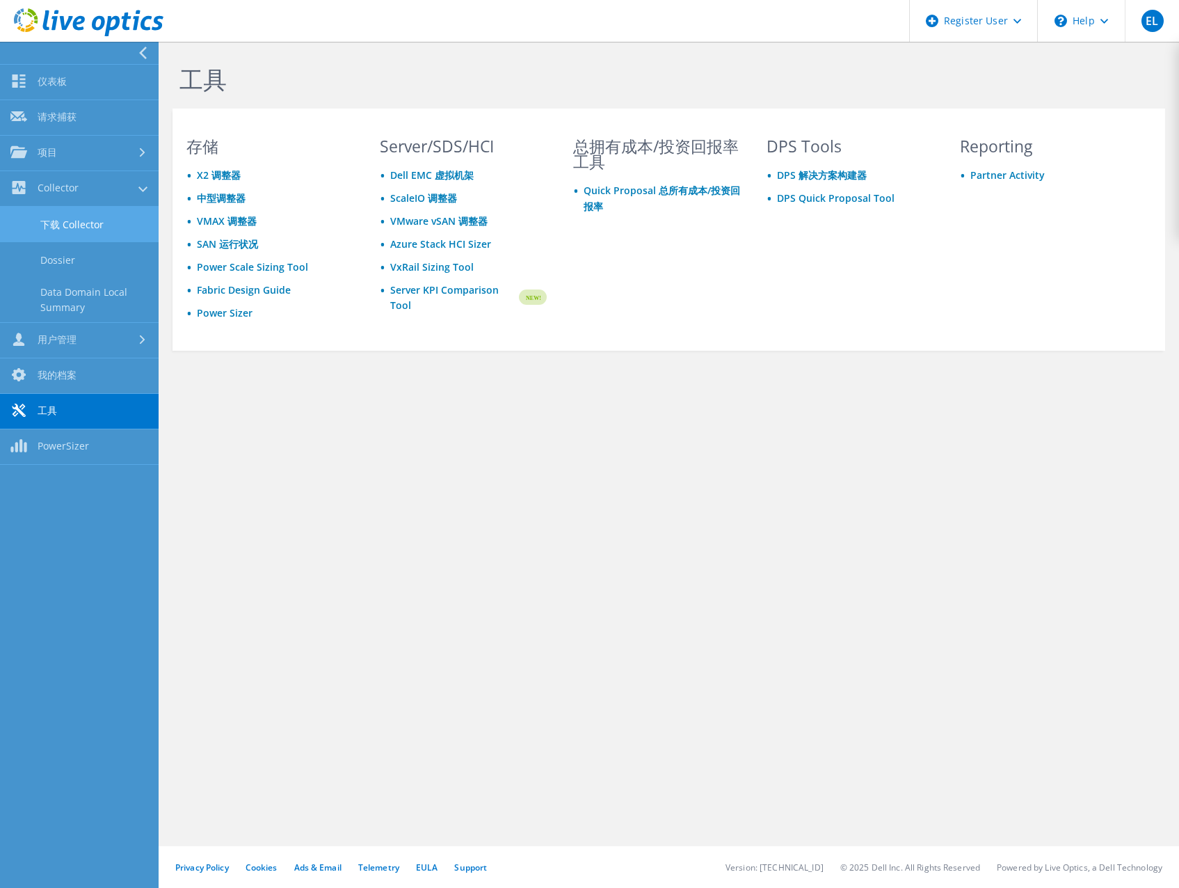
click at [80, 221] on link "下载 Collector" at bounding box center [79, 224] width 159 height 35
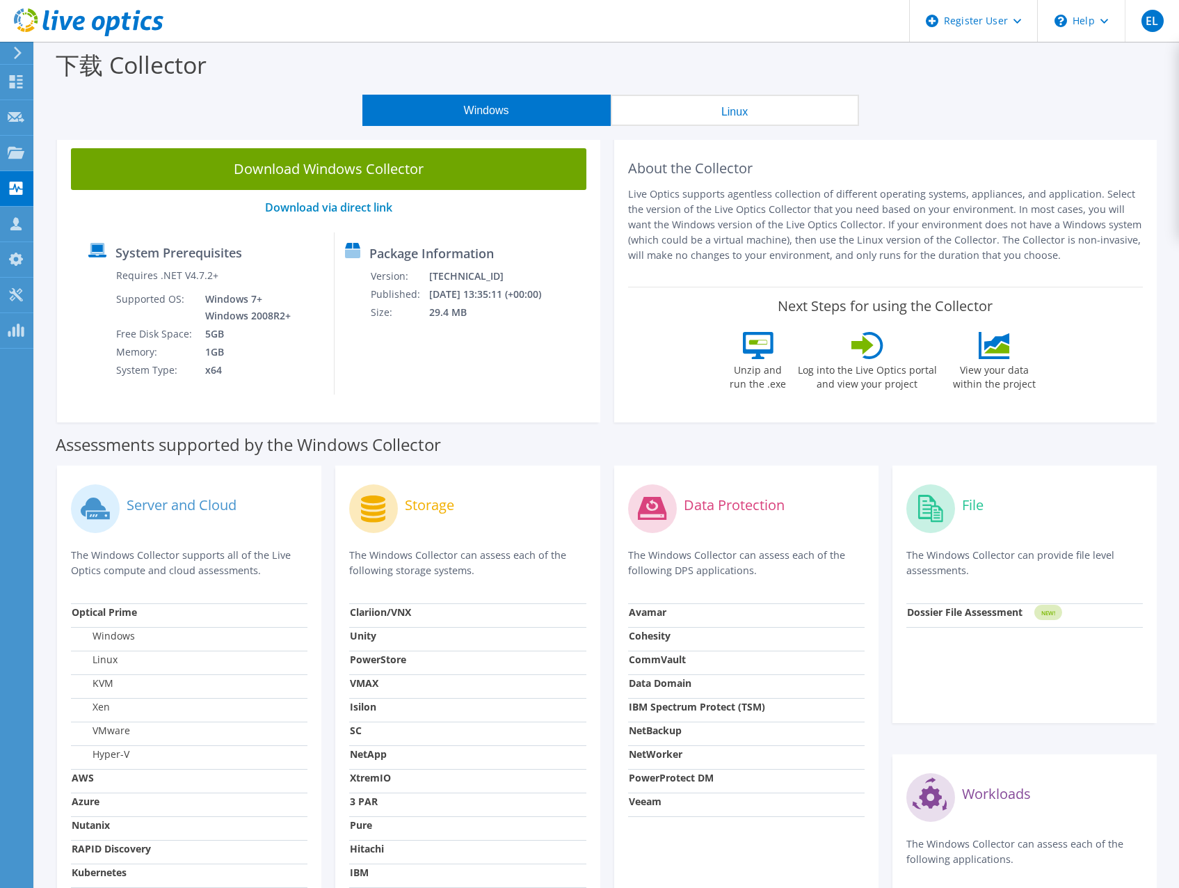
drag, startPoint x: 872, startPoint y: 381, endPoint x: 886, endPoint y: 399, distance: 23.4
click at [873, 383] on label "Log into the Live Optics portal and view your project" at bounding box center [867, 375] width 141 height 32
click at [1003, 376] on label "View your data within the project" at bounding box center [995, 375] width 100 height 32
click at [758, 113] on button "Linux" at bounding box center [735, 110] width 248 height 31
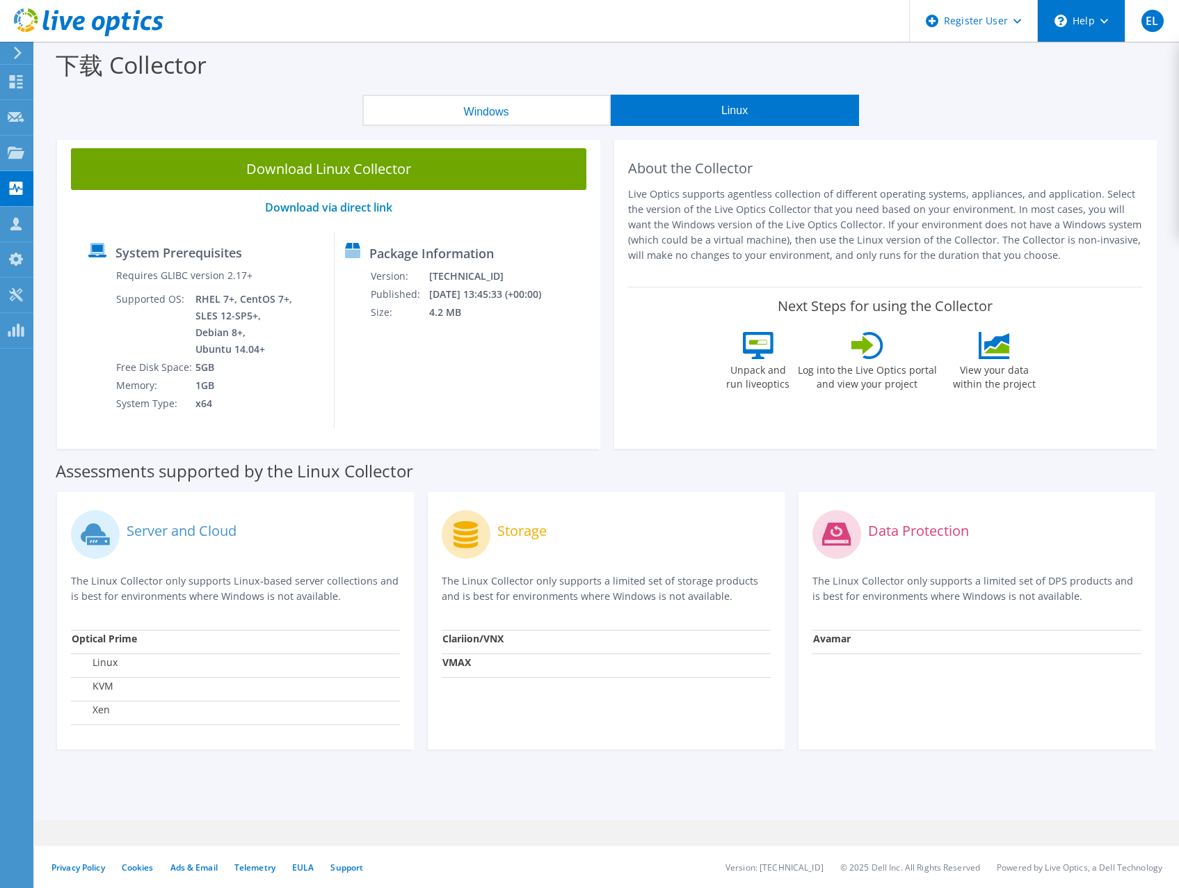
click at [1108, 26] on div "\n Help" at bounding box center [1081, 21] width 88 height 42
